Goal: Information Seeking & Learning: Learn about a topic

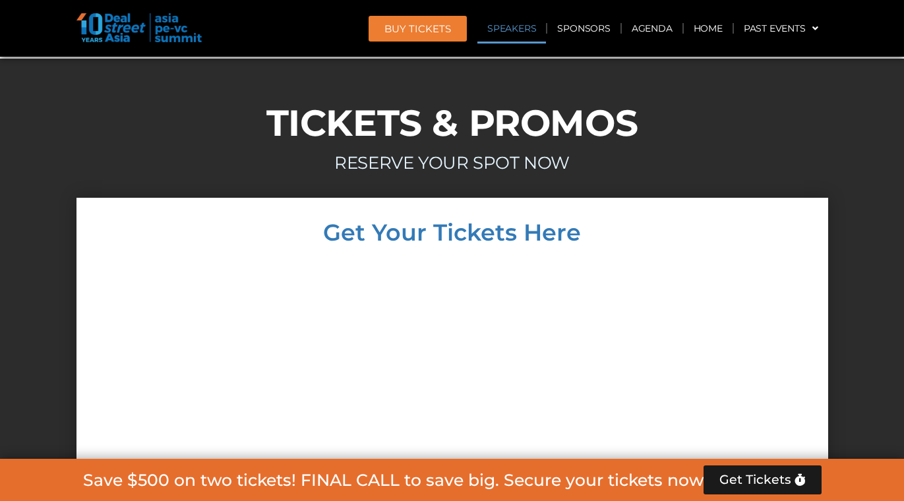
scroll to position [8012, 0]
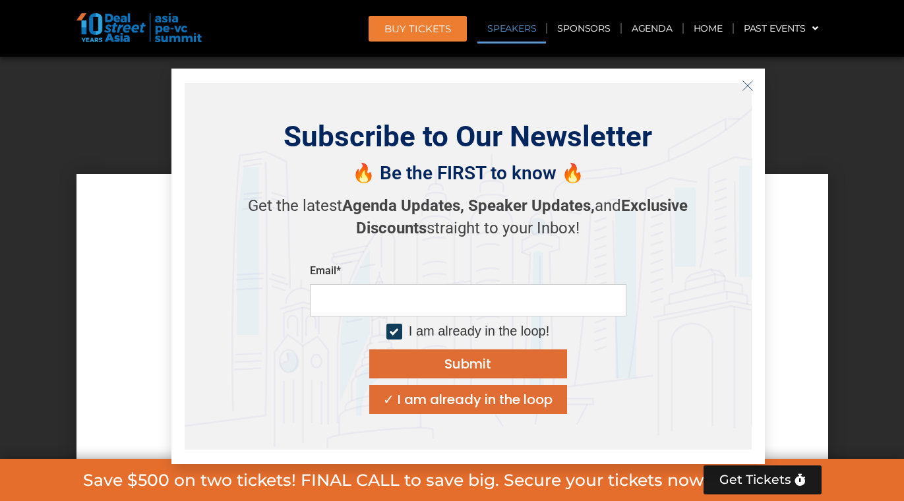
click at [514, 34] on link "Speakers" at bounding box center [511, 28] width 69 height 30
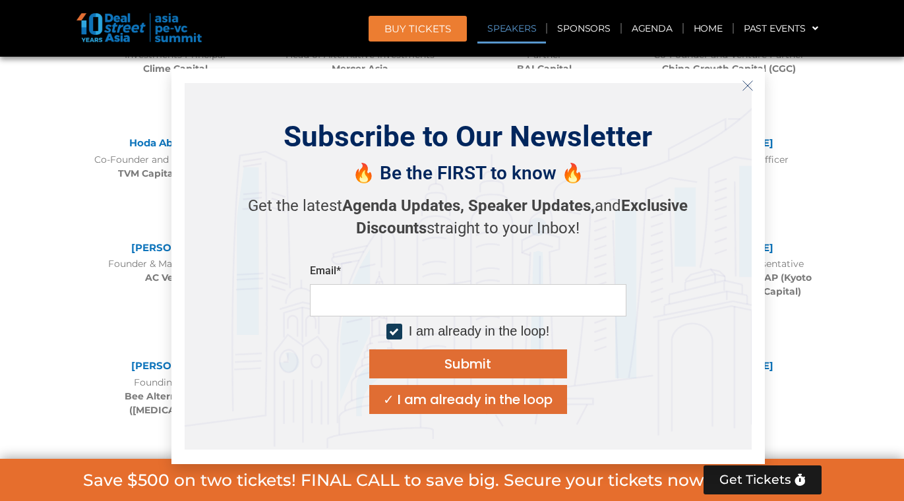
scroll to position [1561, 0]
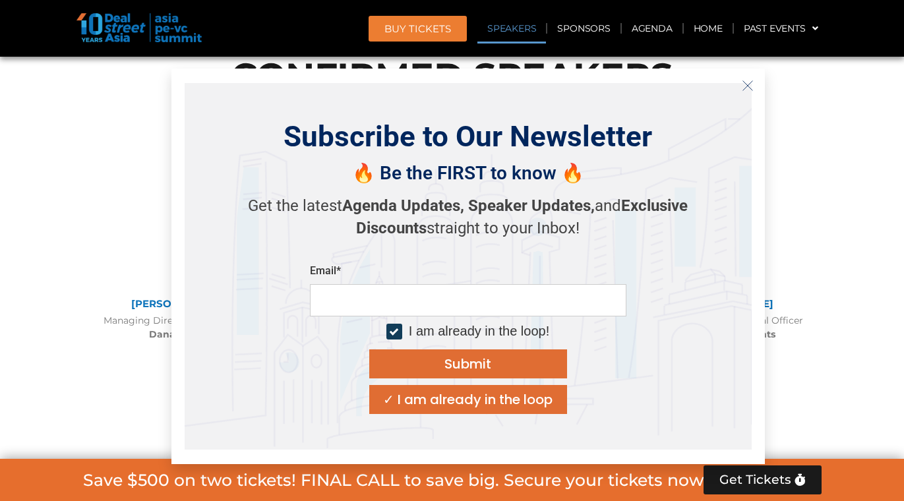
click at [744, 91] on icon "Close" at bounding box center [748, 86] width 12 height 12
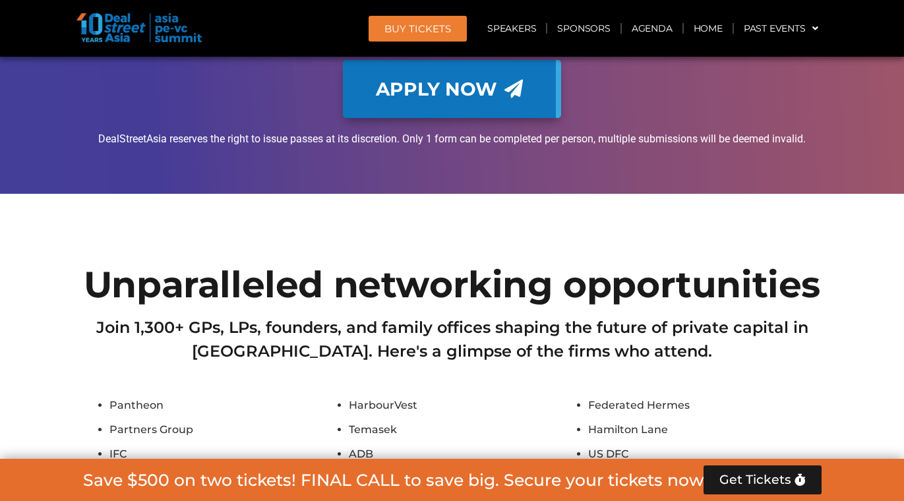
scroll to position [11523, 0]
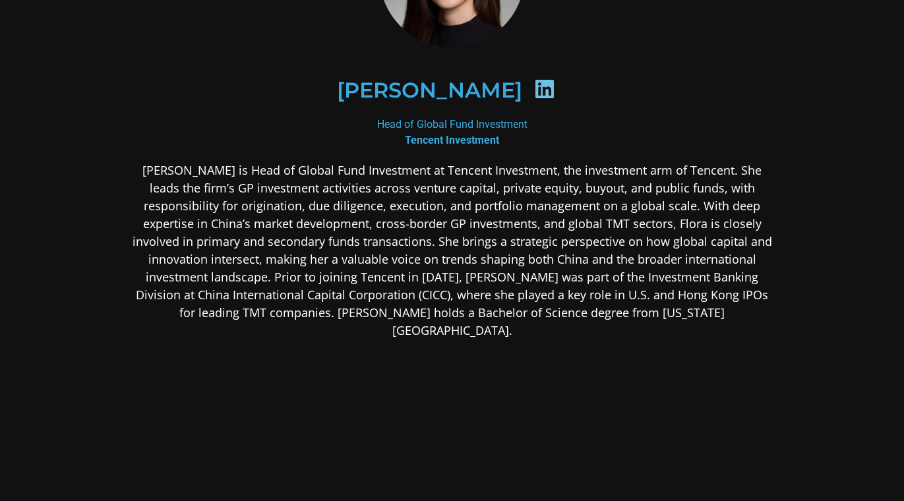
scroll to position [227, 0]
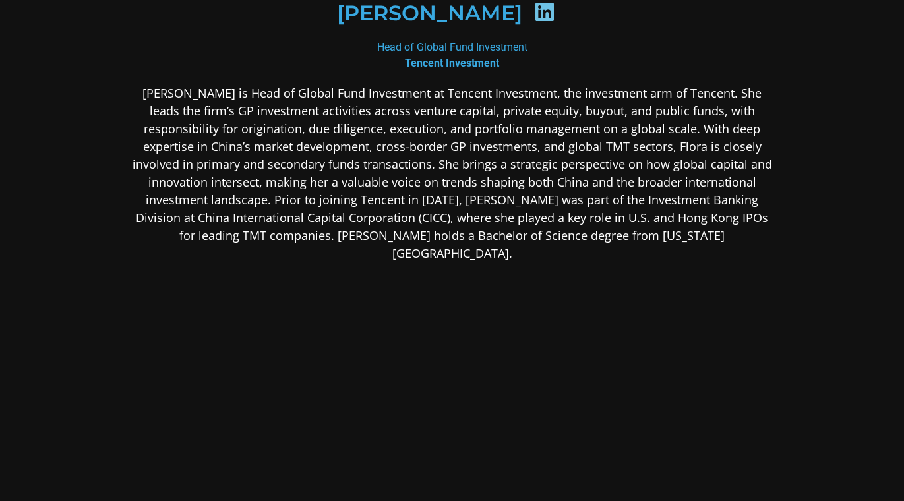
click at [876, 133] on section "Flora Guo Head of Global Fund Investment Tencent Investment" at bounding box center [452, 146] width 904 height 747
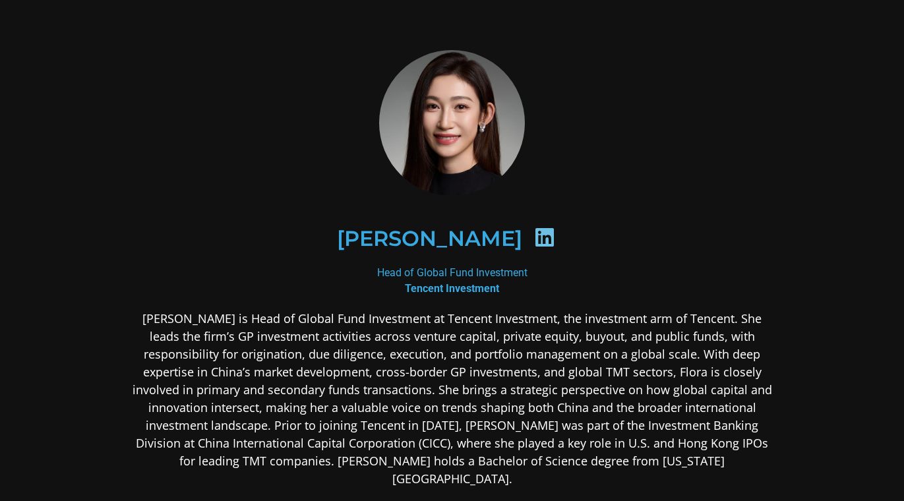
scroll to position [0, 0]
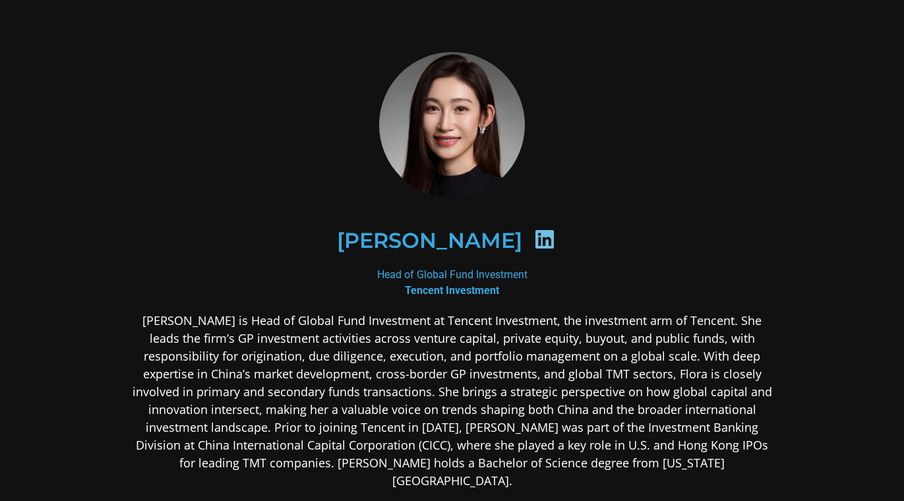
click at [529, 246] on div "[PERSON_NAME]" at bounding box center [452, 240] width 577 height 68
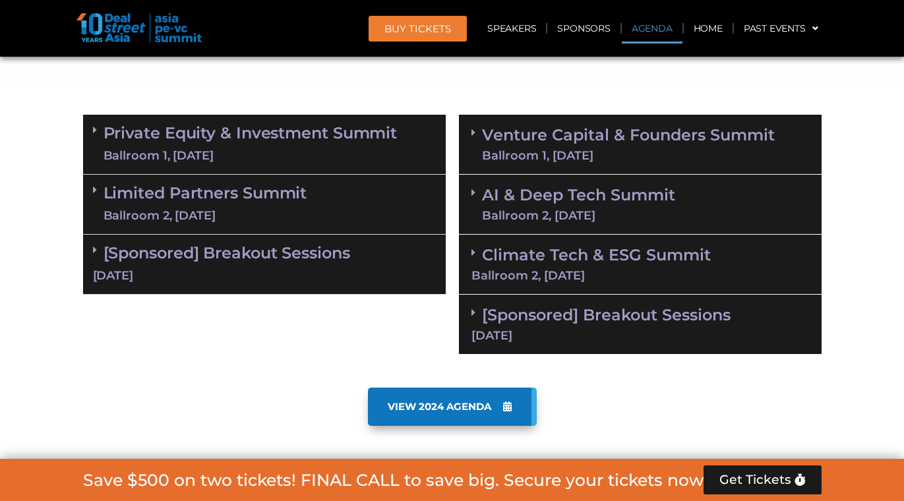
scroll to position [834, 0]
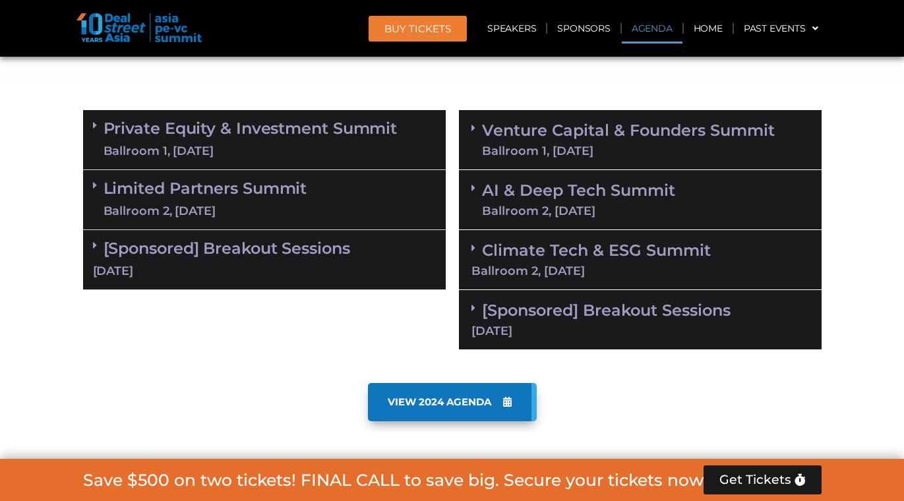
click at [251, 143] on div "Ballroom 1, 10 Sept" at bounding box center [251, 151] width 294 height 16
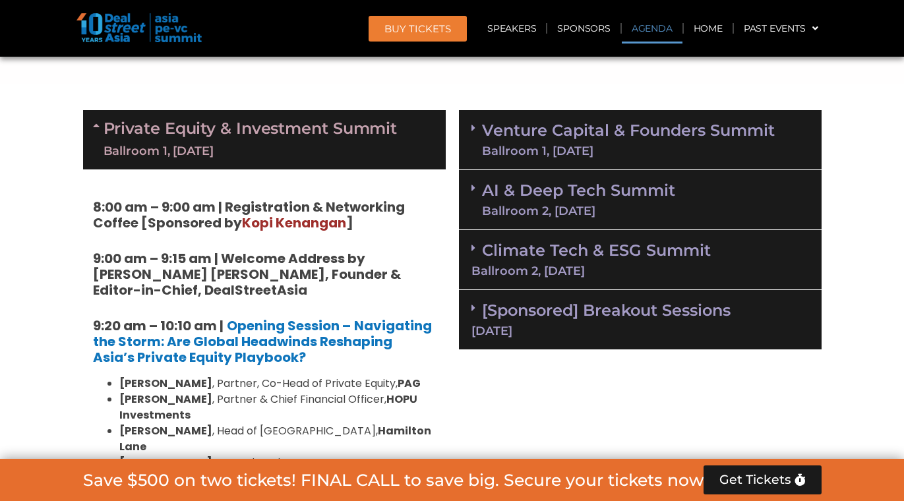
click at [251, 143] on div "Ballroom 1, [DATE]" at bounding box center [251, 151] width 294 height 16
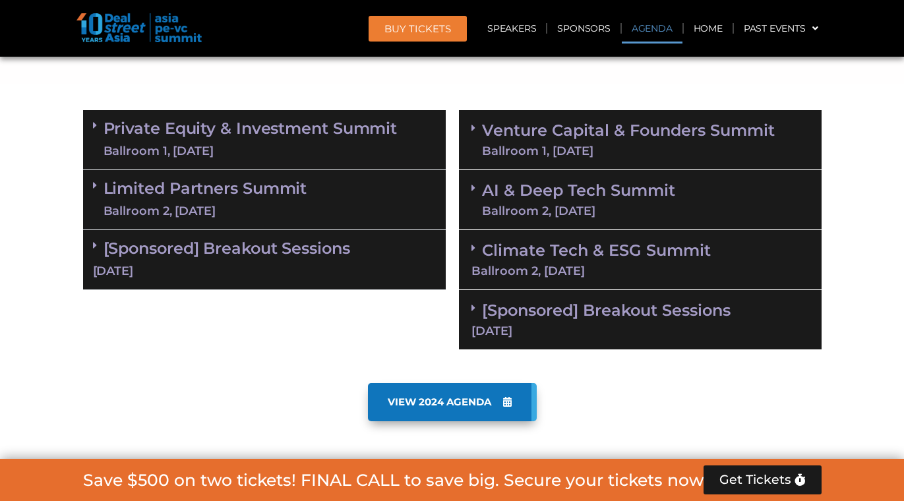
click at [280, 198] on link "Limited Partners [GEOGRAPHIC_DATA] 2, [DATE]" at bounding box center [206, 200] width 204 height 40
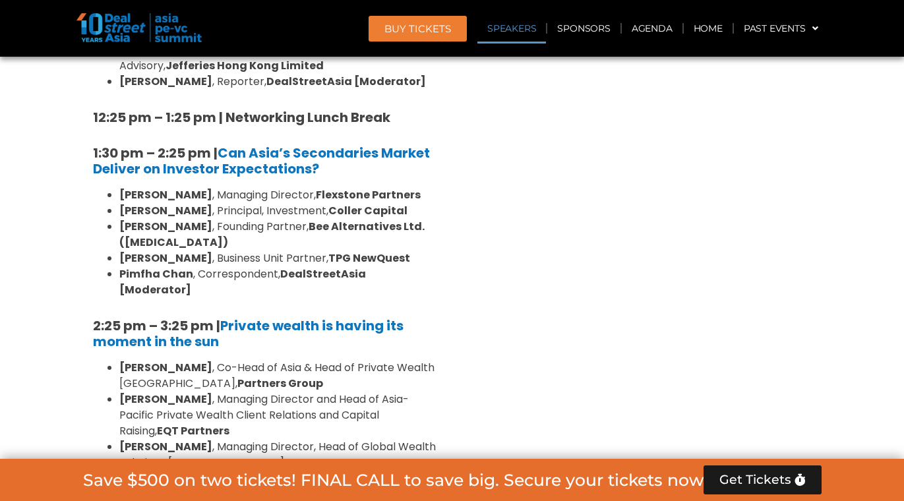
scroll to position [1445, 0]
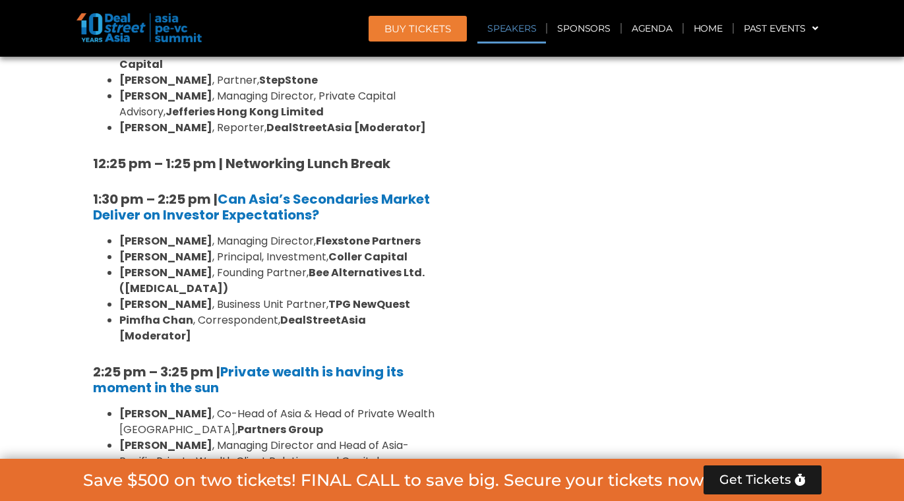
click at [851, 151] on section "Private Equity & Investment Summit Ballroom 1, 10 Sept 8:00 am – 9:00 am | Regi…" at bounding box center [452, 335] width 904 height 1687
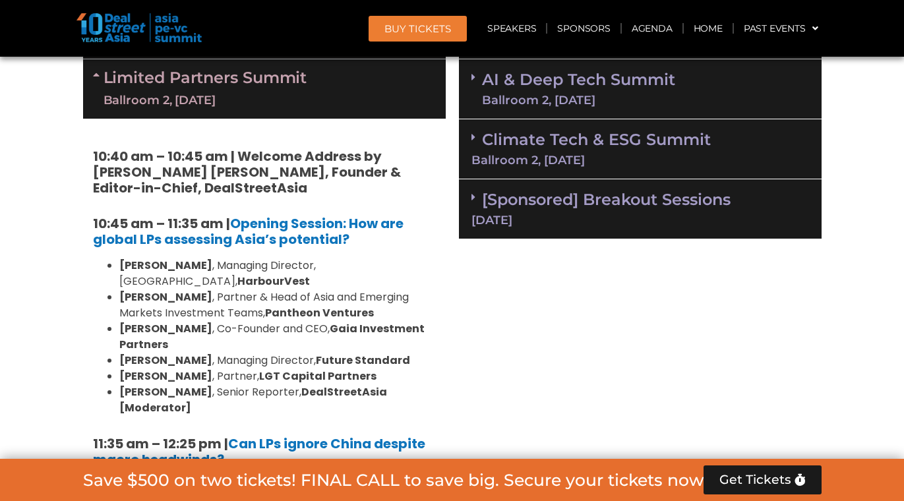
scroll to position [868, 0]
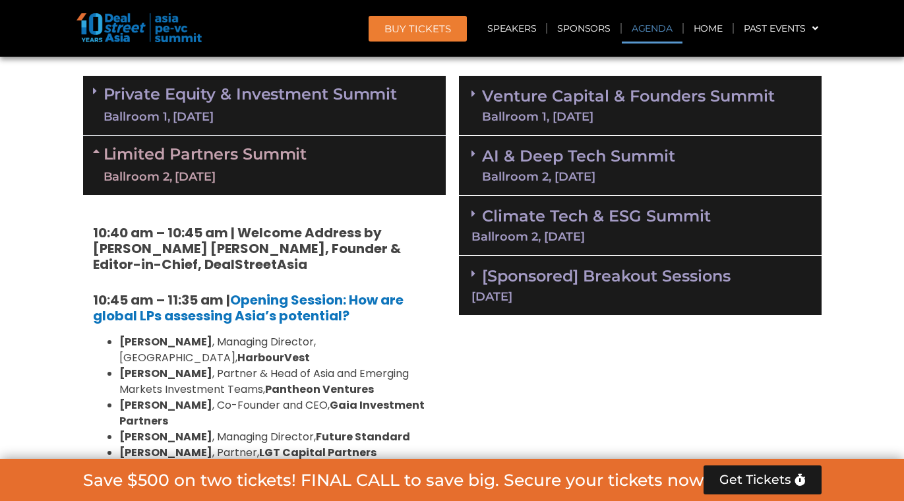
click at [94, 149] on icon at bounding box center [98, 151] width 11 height 11
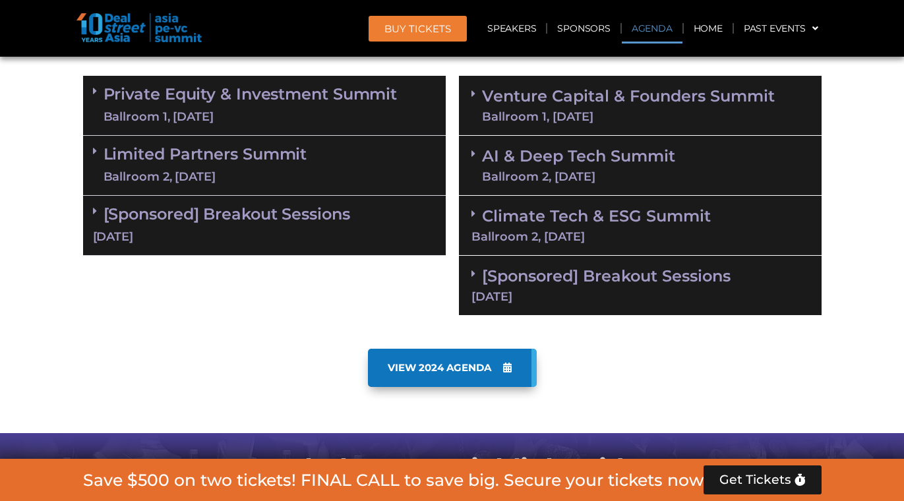
click at [42, 156] on section "Private Equity & Investment Summit Ballroom 1, 10 Sept 8:00 am – 9:00 am | Regi…" at bounding box center [452, 195] width 904 height 253
click at [667, 216] on link "Climate Tech & ESG Summit Ballroom 2, 11 Sept" at bounding box center [640, 224] width 338 height 36
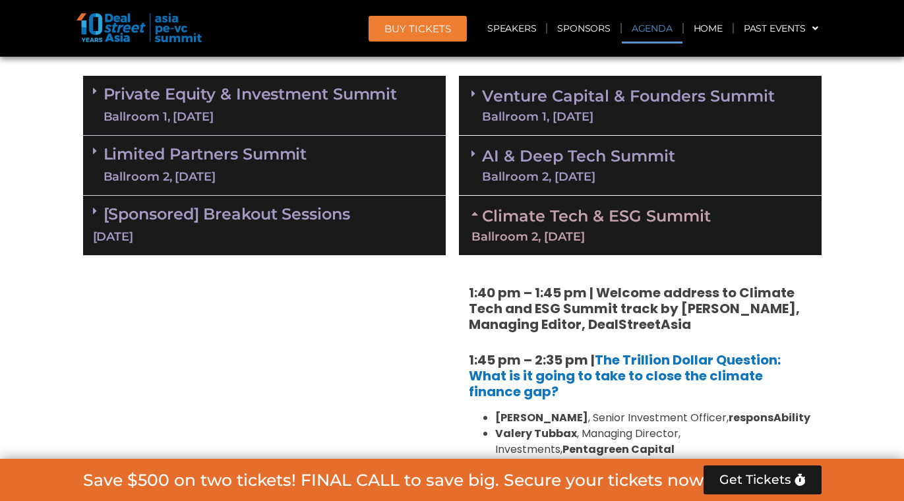
click at [667, 216] on link "Climate Tech & ESG Summit Ballroom 2, 11 Sept" at bounding box center [640, 224] width 338 height 36
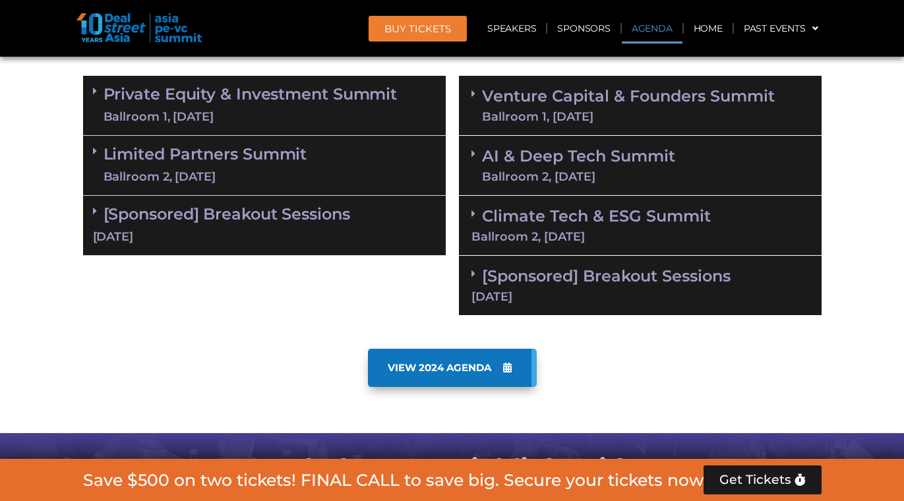
click at [876, 360] on section "VIEW 2024 AGENDA" at bounding box center [452, 387] width 904 height 91
click at [88, 227] on div "[Sponsored] Breakout Sessions 10 Sept" at bounding box center [264, 226] width 363 height 60
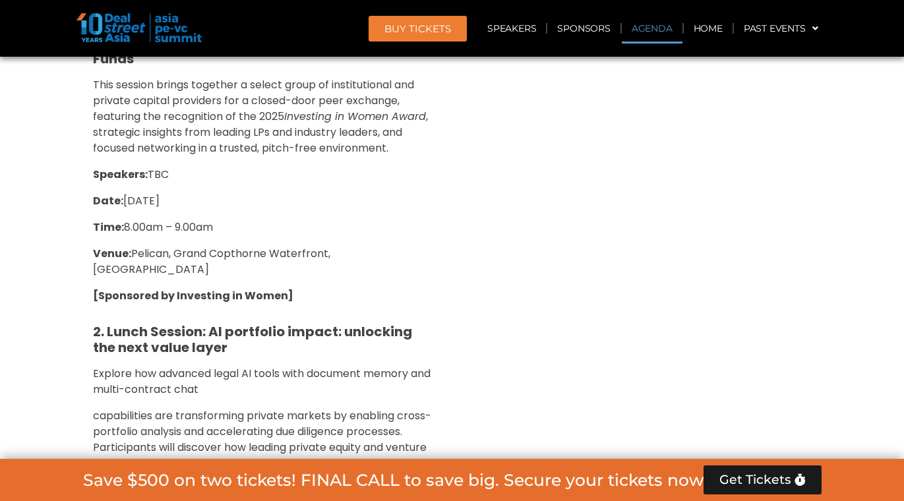
scroll to position [821, 0]
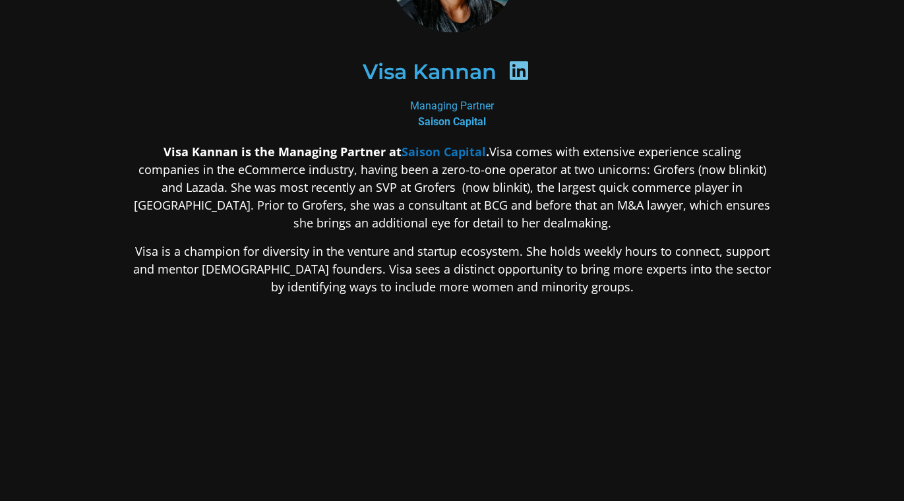
scroll to position [160, 0]
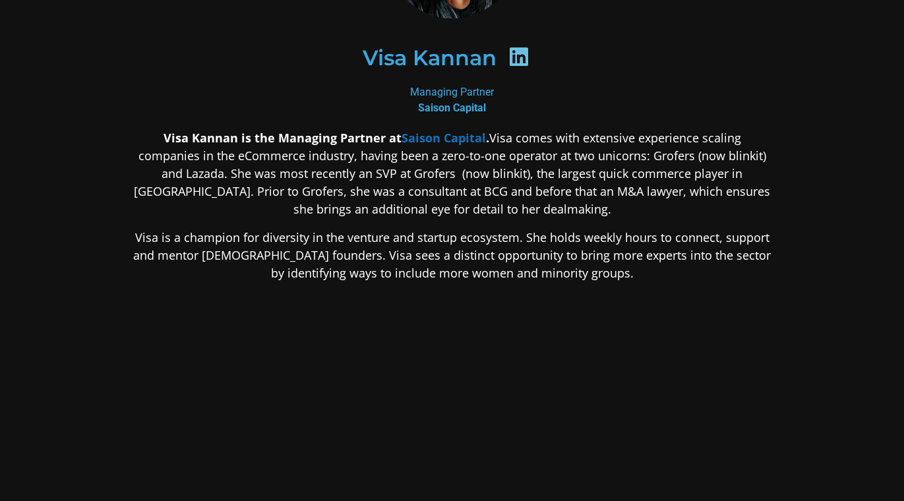
click at [124, 77] on div "Visa Kannan Managing Partner Saison Capital Visa Kannan is the Managing Partner…" at bounding box center [452, 190] width 712 height 673
click at [570, 49] on div "Visa Kannan" at bounding box center [452, 58] width 577 height 68
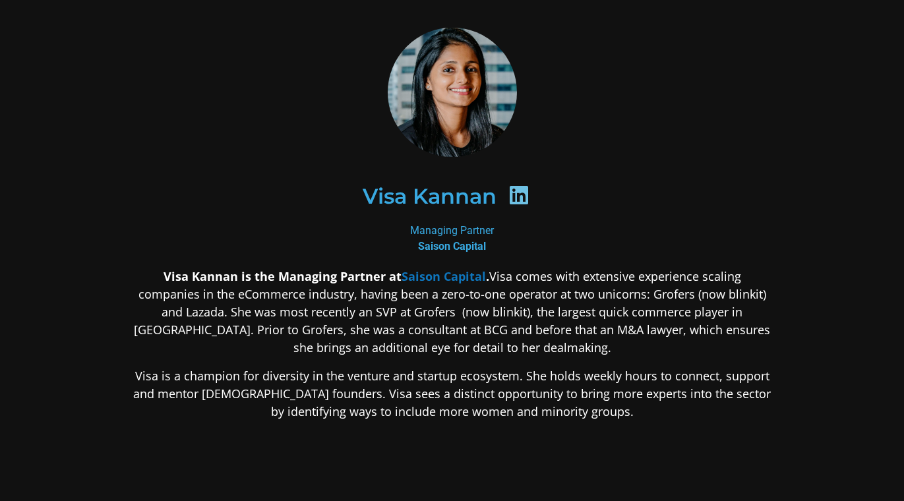
scroll to position [0, 0]
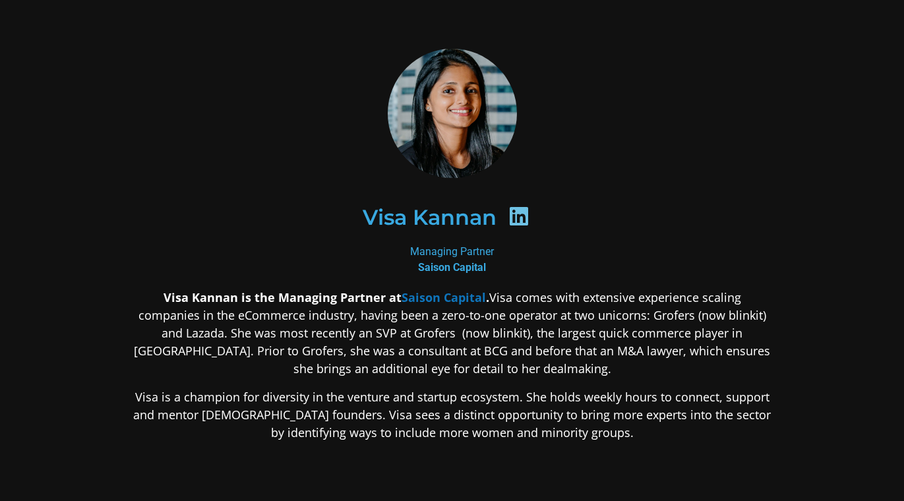
click at [566, 128] on div at bounding box center [452, 113] width 641 height 129
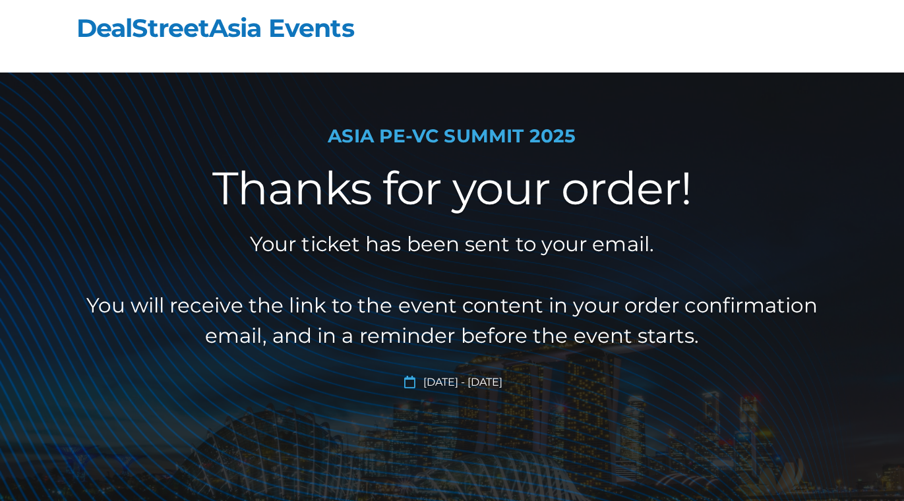
click at [884, 32] on body "Skip to content DealStreetAsia Events ASIA PE-VC Summit 2025 Thanks for your or…" at bounding box center [452, 394] width 904 height 789
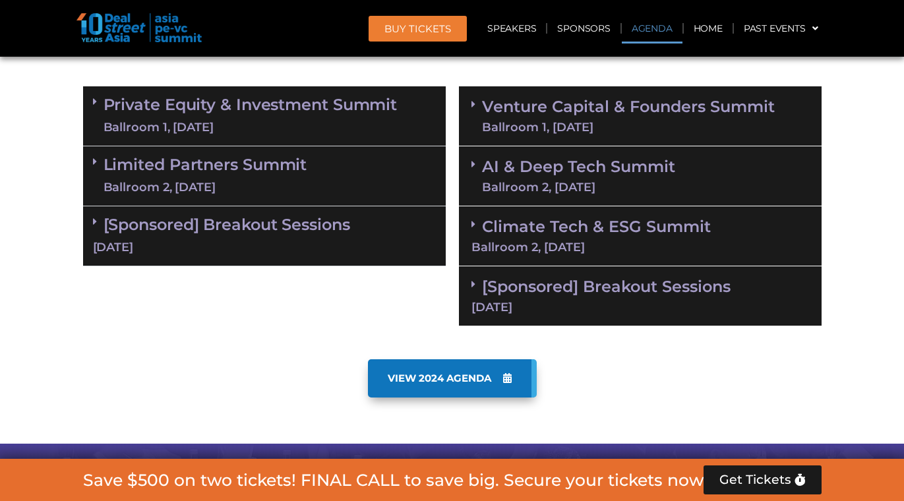
scroll to position [876, 0]
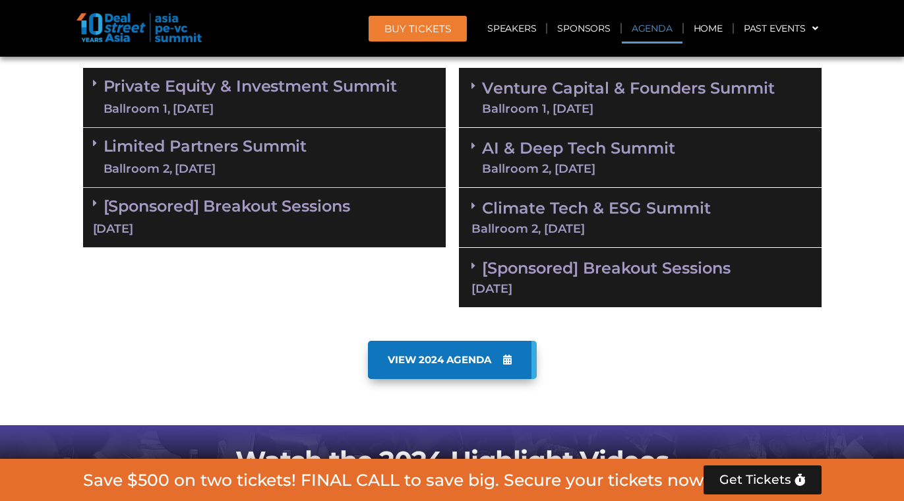
click at [189, 161] on div "Ballroom 2, [DATE]" at bounding box center [206, 169] width 204 height 16
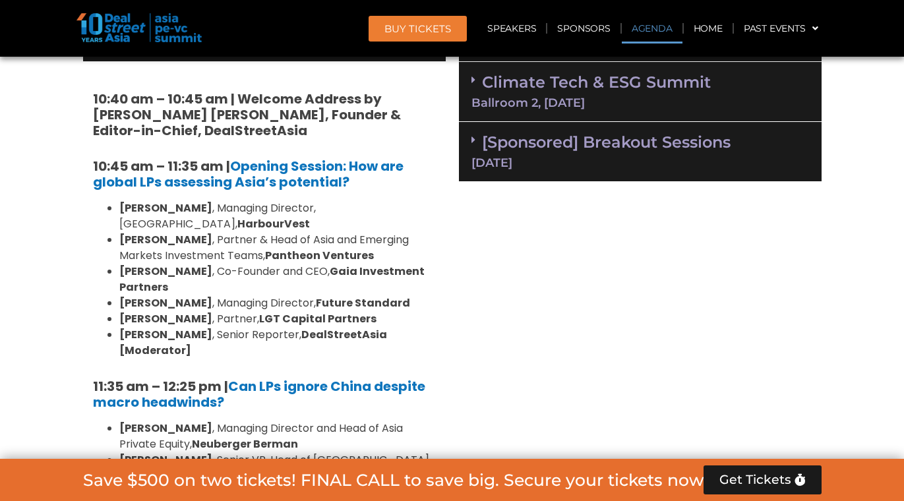
scroll to position [1012, 0]
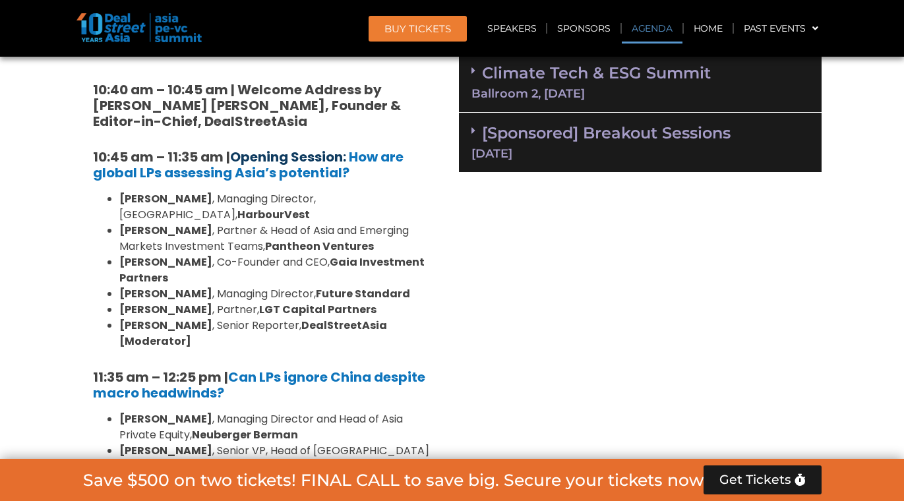
click at [334, 159] on link "Opening Session:" at bounding box center [288, 157] width 116 height 18
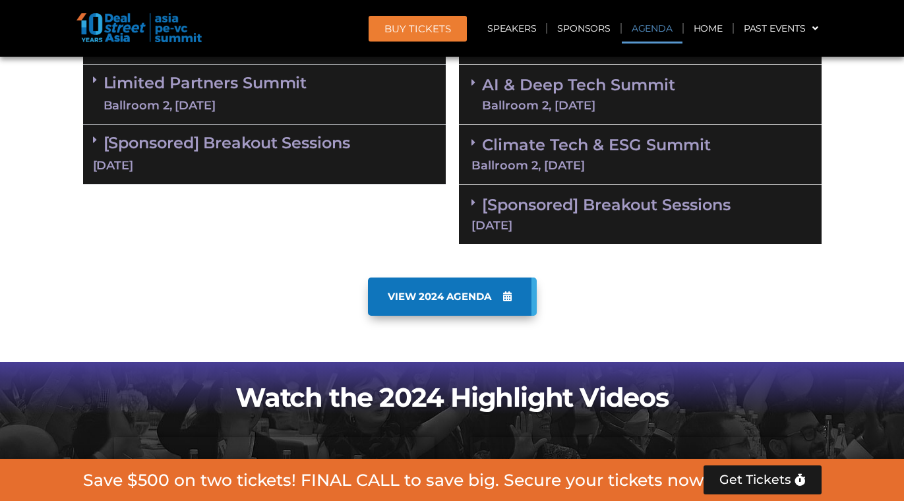
scroll to position [1035, 0]
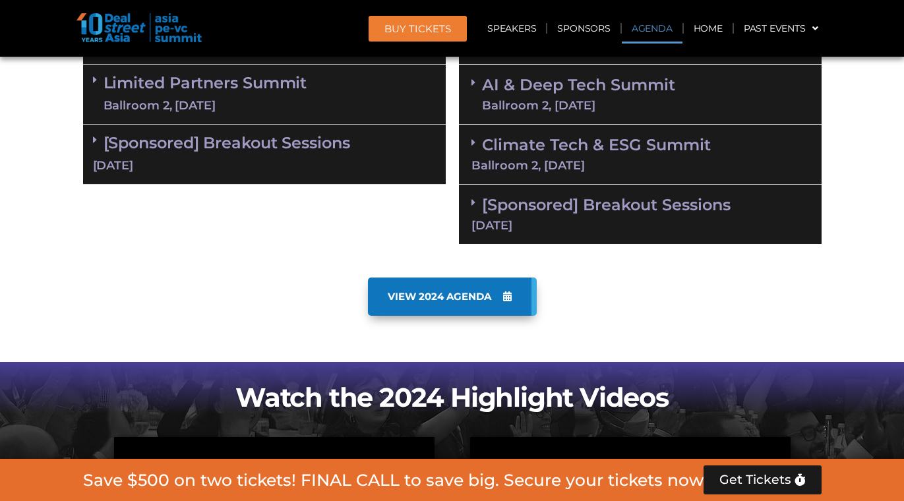
click at [215, 92] on link "Limited Partners Summit Ballroom 2, 10 Sept" at bounding box center [206, 95] width 204 height 40
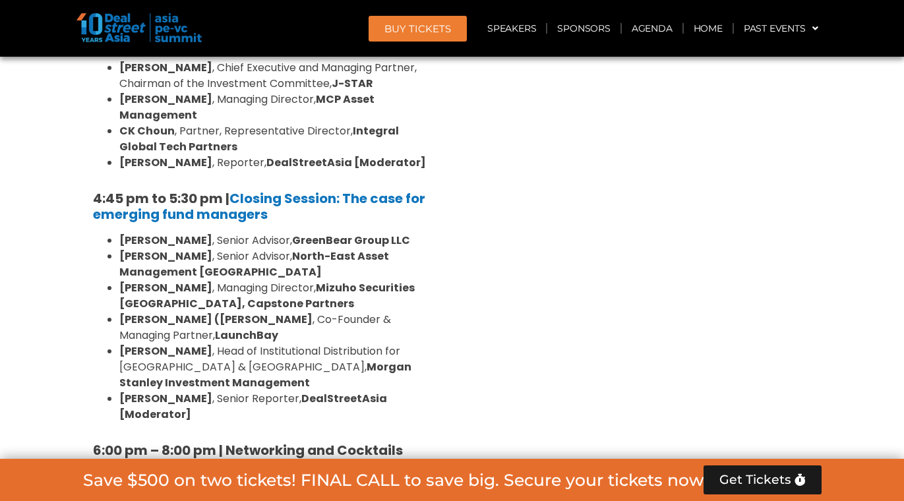
scroll to position [2262, 0]
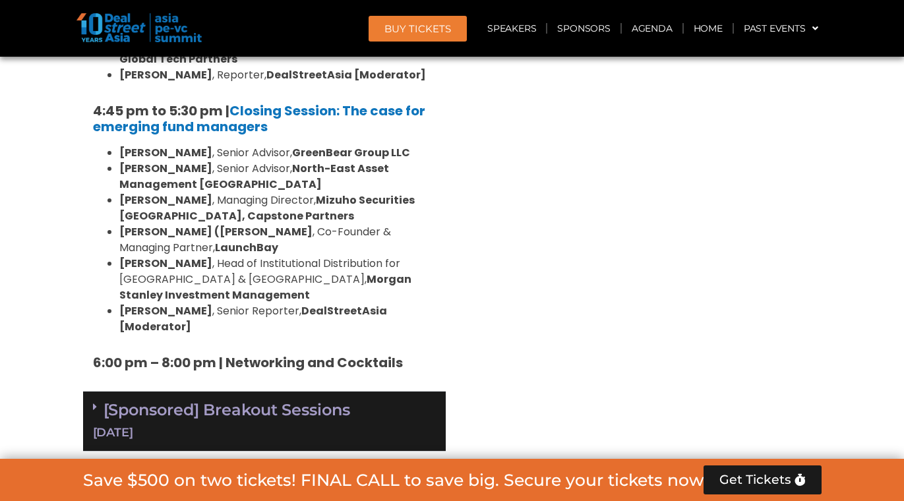
click at [308, 400] on link "[Sponsored] Breakout Sessions 10 Sept" at bounding box center [264, 420] width 343 height 41
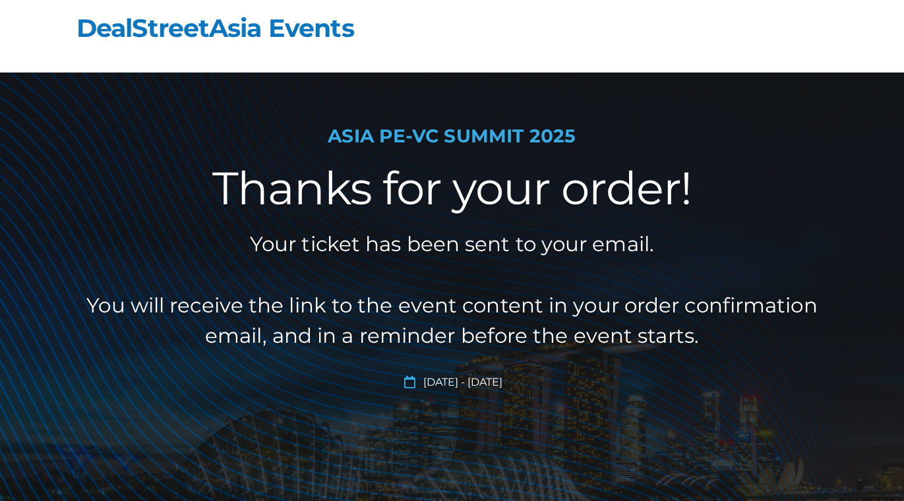
drag, startPoint x: 775, startPoint y: 140, endPoint x: 768, endPoint y: 212, distance: 71.5
click at [768, 212] on div "ASIA PE-VC Summit 2025 Thanks for your order! Your ticket has been sent to your…" at bounding box center [452, 350] width 752 height 554
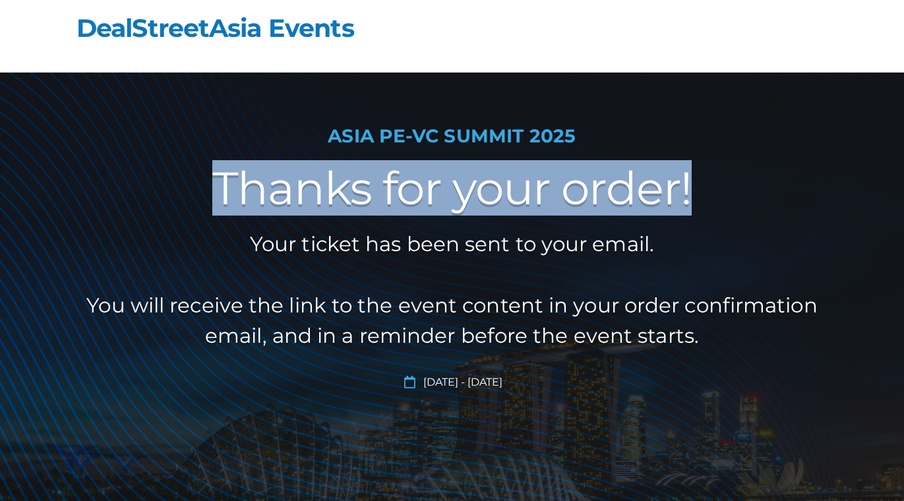
click at [621, 32] on header "DealStreetAsia Events" at bounding box center [452, 36] width 752 height 73
